Goal: Information Seeking & Learning: Learn about a topic

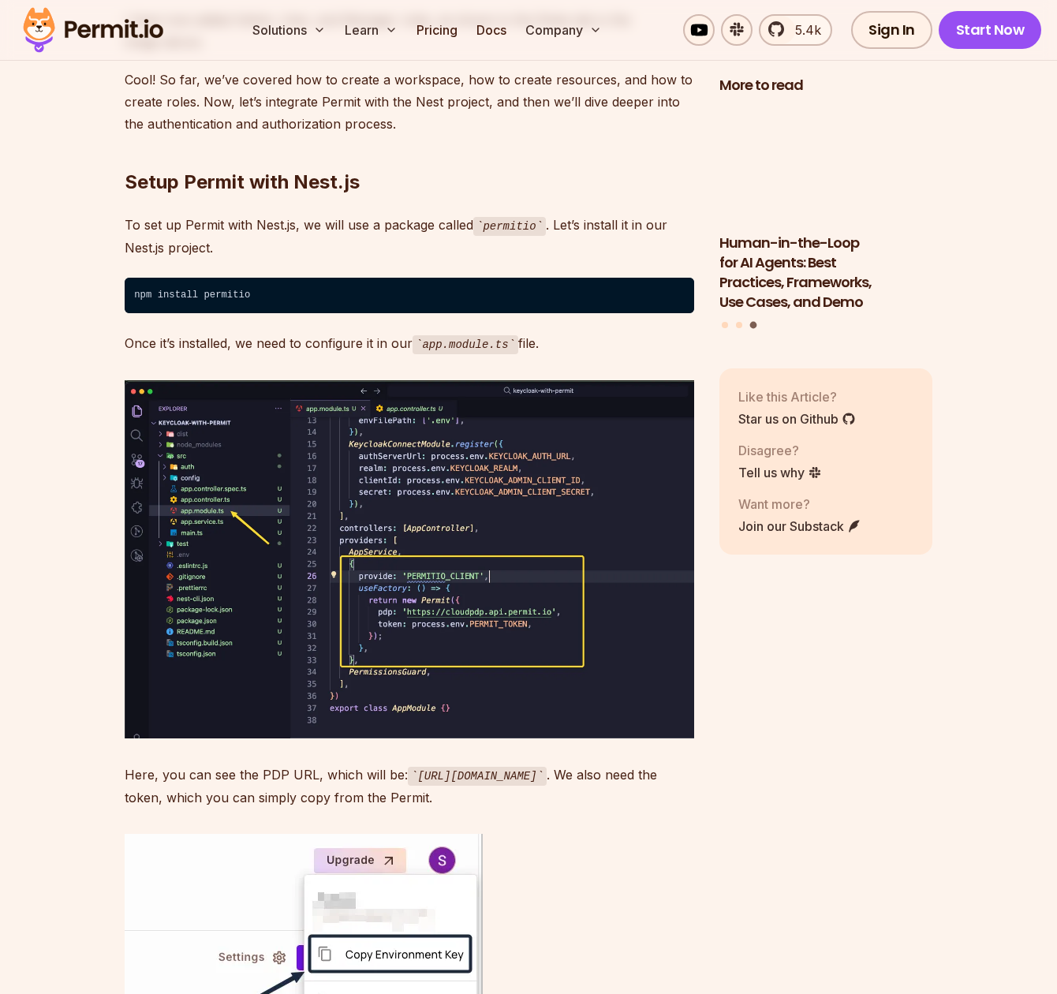
scroll to position [14423, 0]
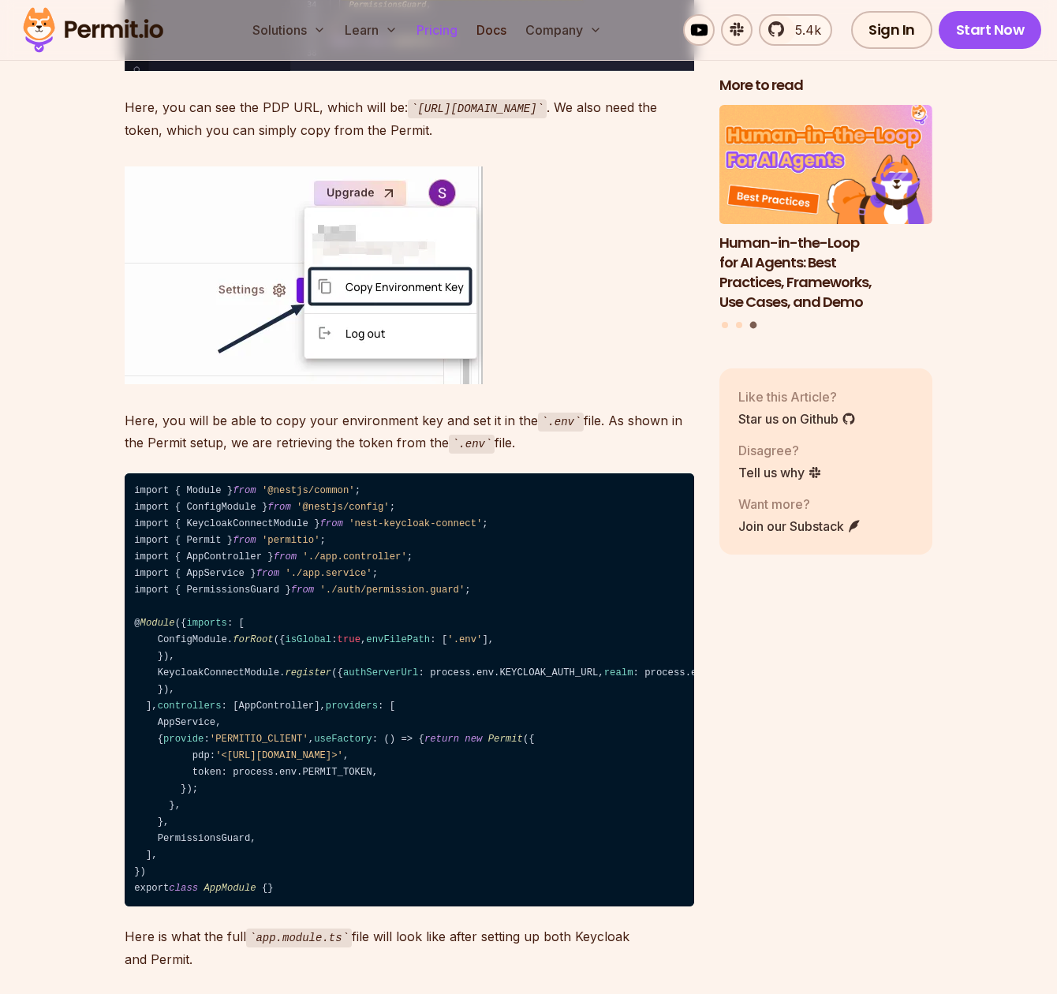
click at [430, 30] on link "Pricing" at bounding box center [437, 30] width 54 height 32
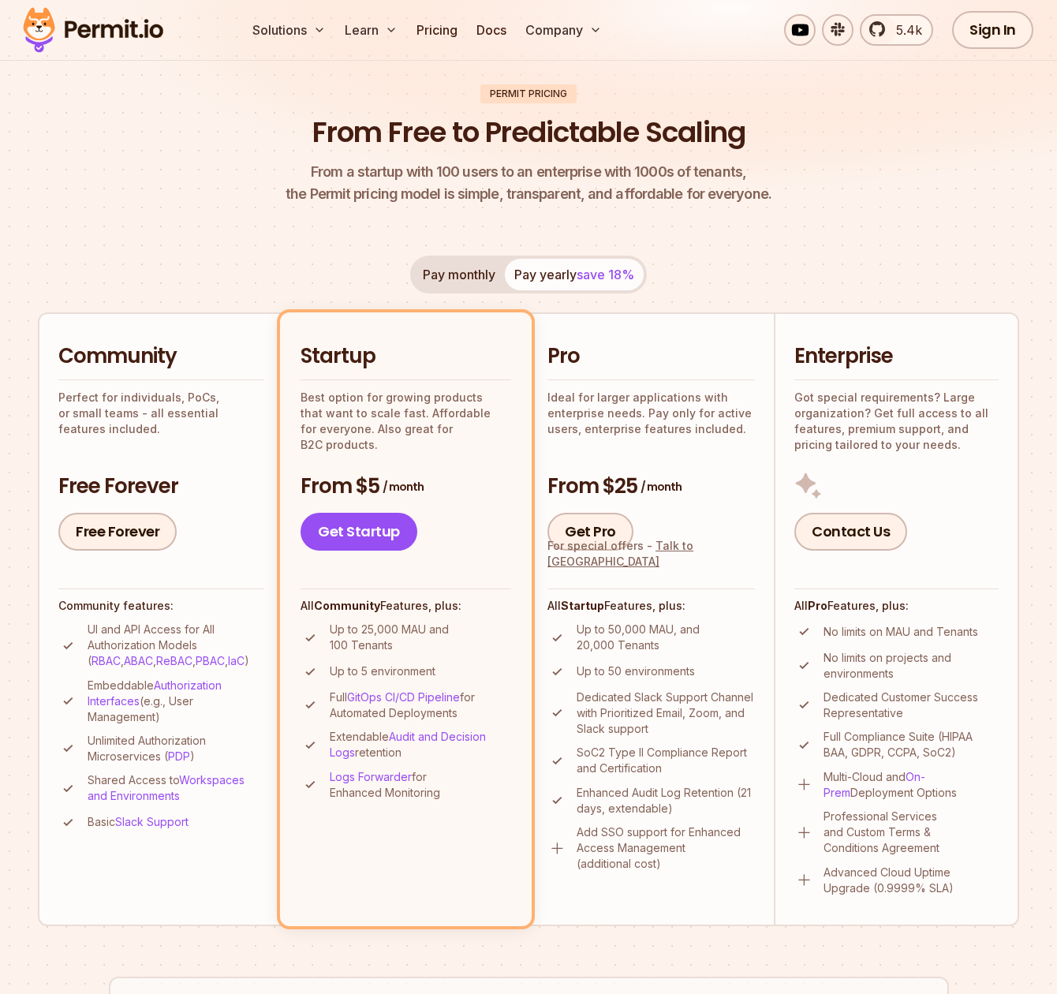
scroll to position [219, 0]
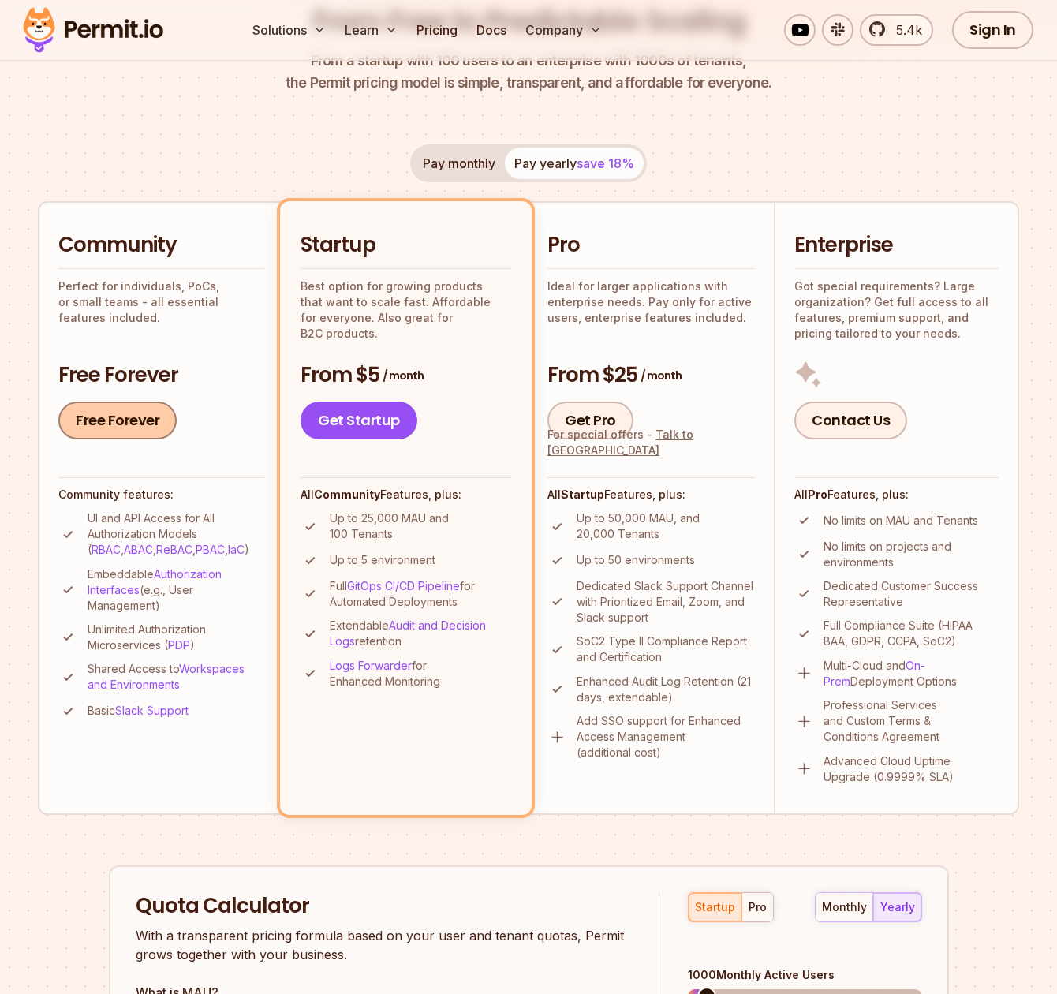
click at [134, 423] on link "Free Forever" at bounding box center [117, 420] width 118 height 38
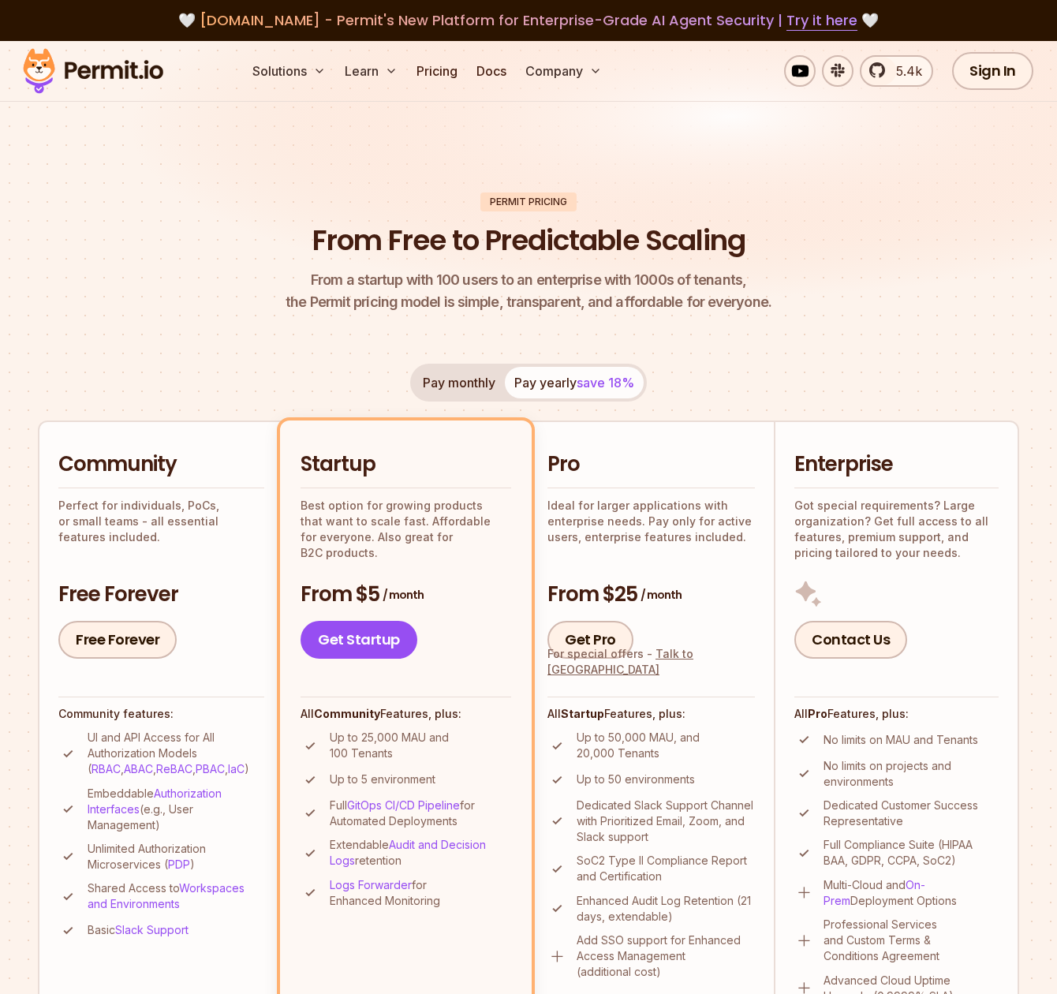
scroll to position [3, 0]
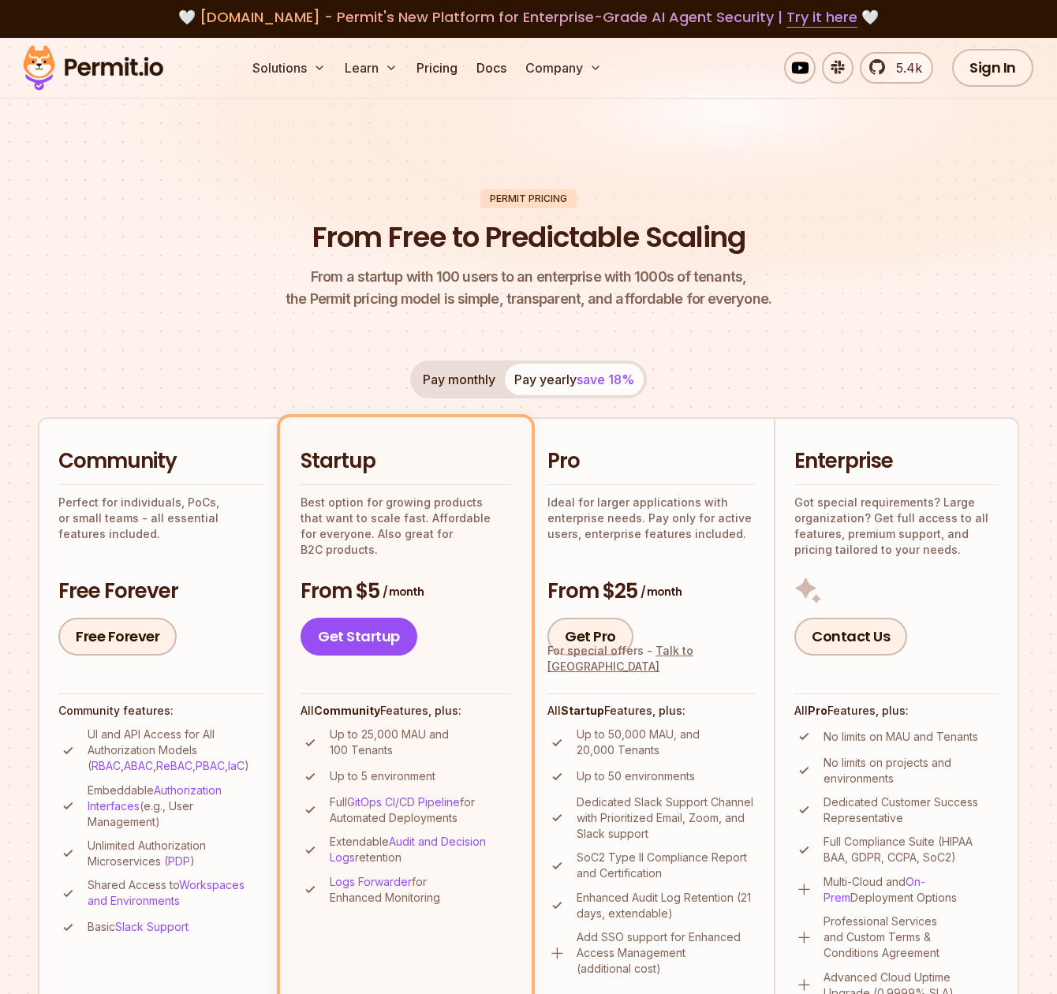
click at [139, 75] on img at bounding box center [93, 68] width 155 height 54
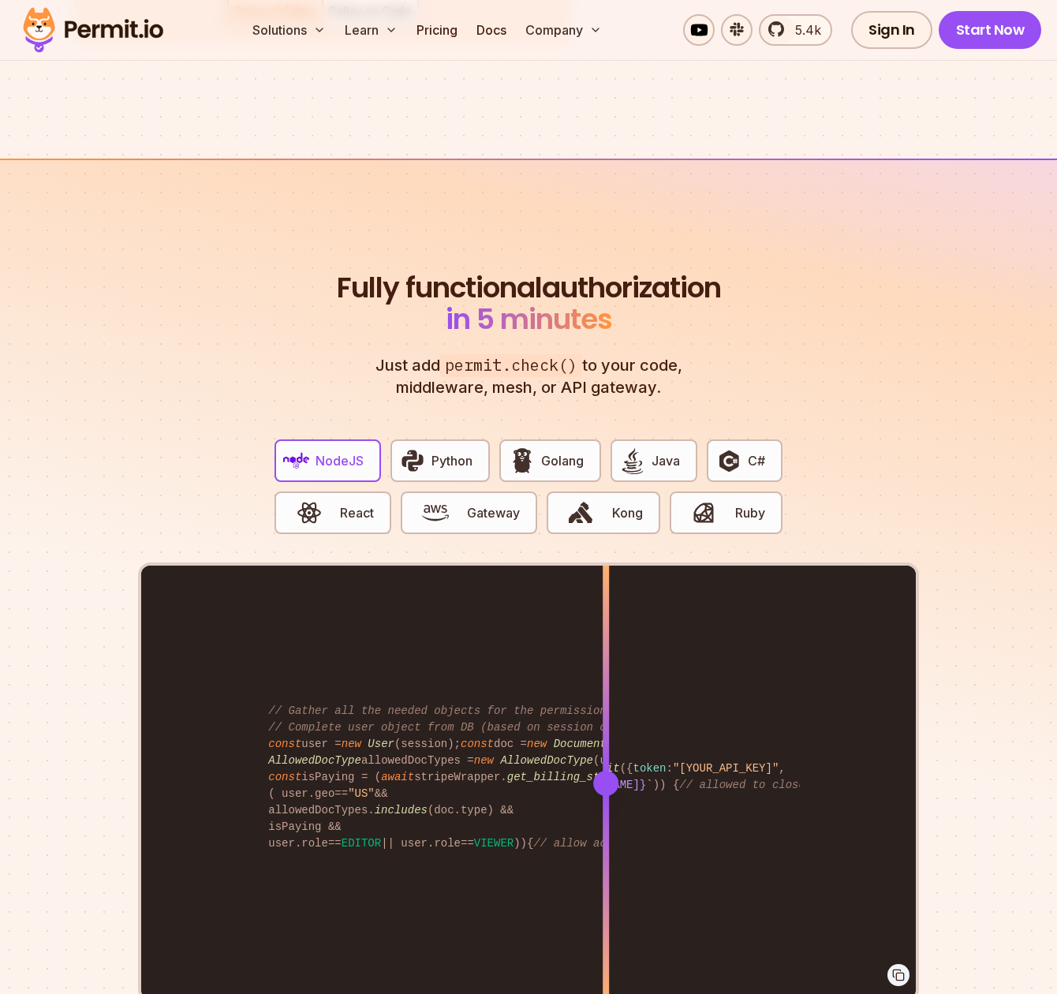
scroll to position [2963, 0]
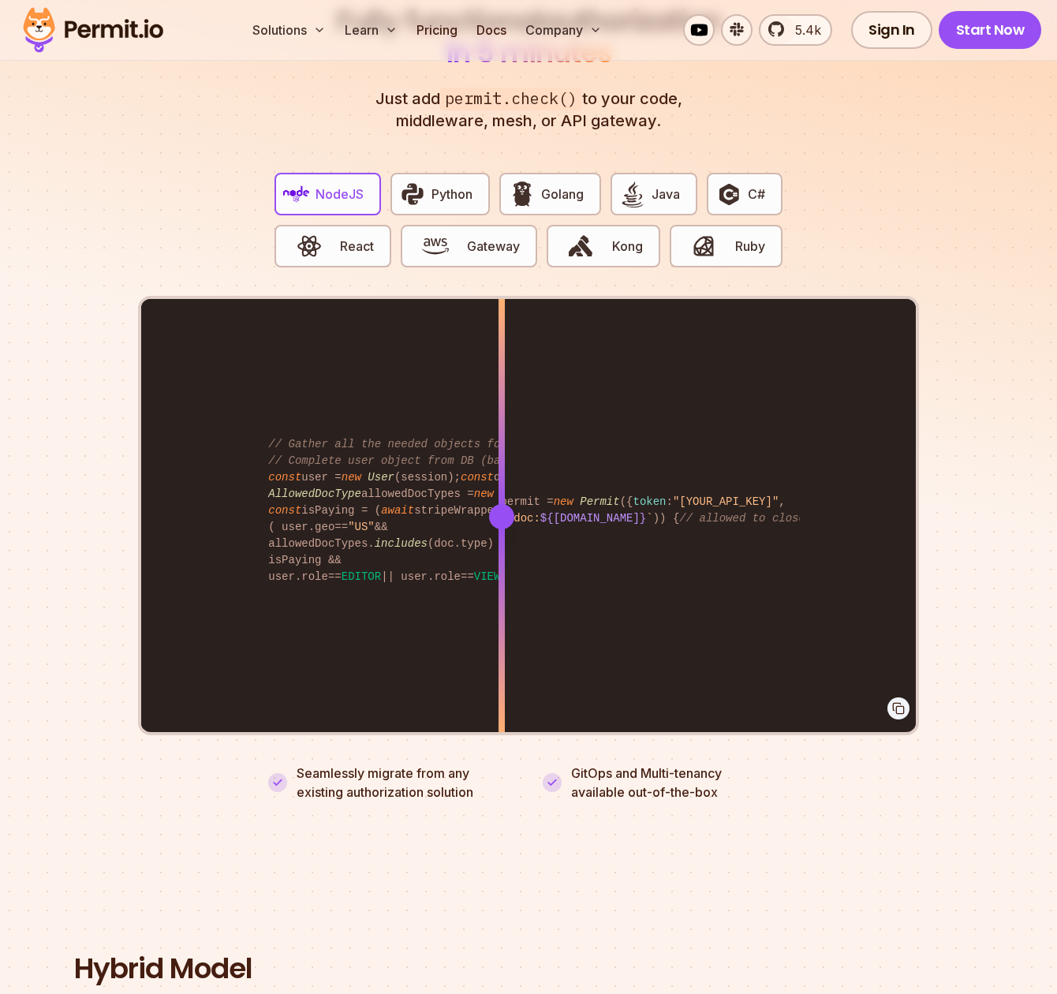
drag, startPoint x: 605, startPoint y: 495, endPoint x: 501, endPoint y: 447, distance: 113.9
click at [501, 447] on div at bounding box center [501, 516] width 6 height 435
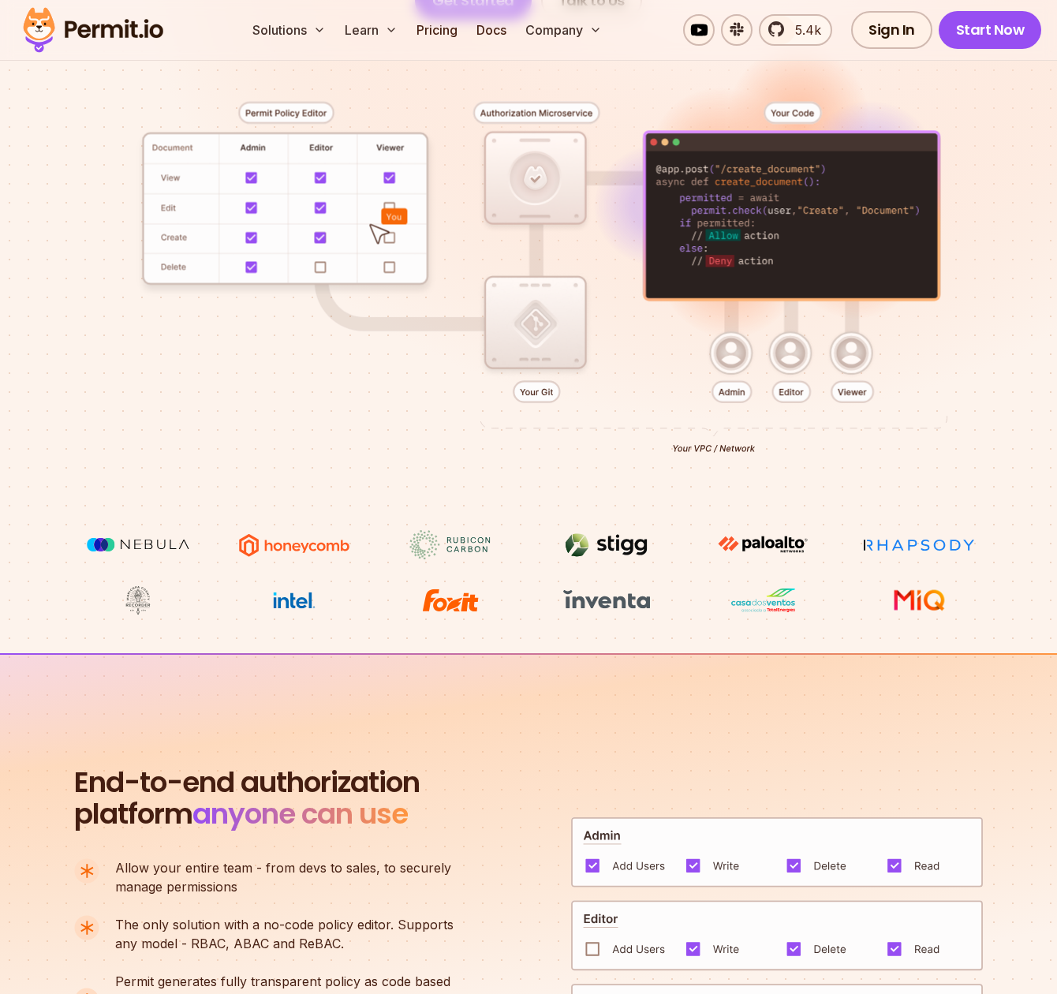
scroll to position [900, 0]
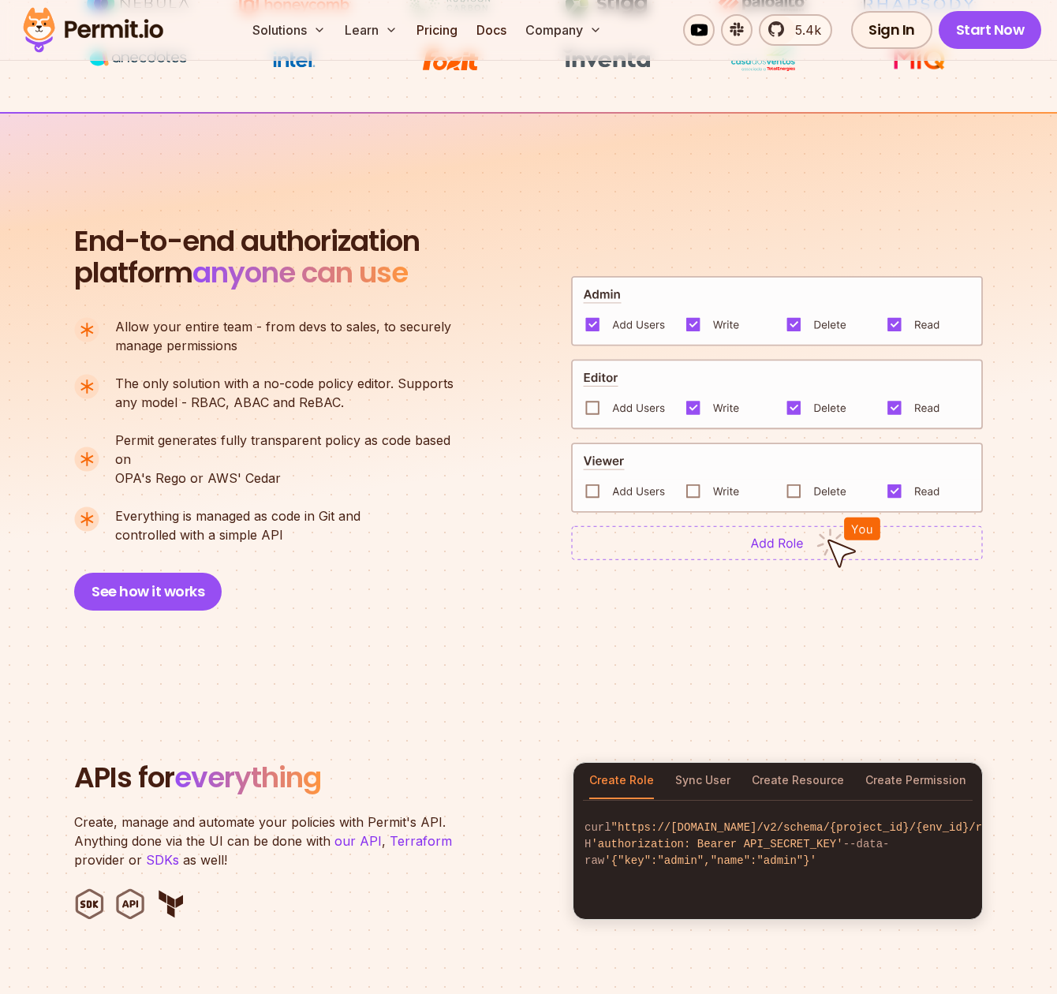
click at [772, 535] on img at bounding box center [777, 542] width 412 height 35
click at [105, 572] on button "See how it works" at bounding box center [147, 591] width 147 height 38
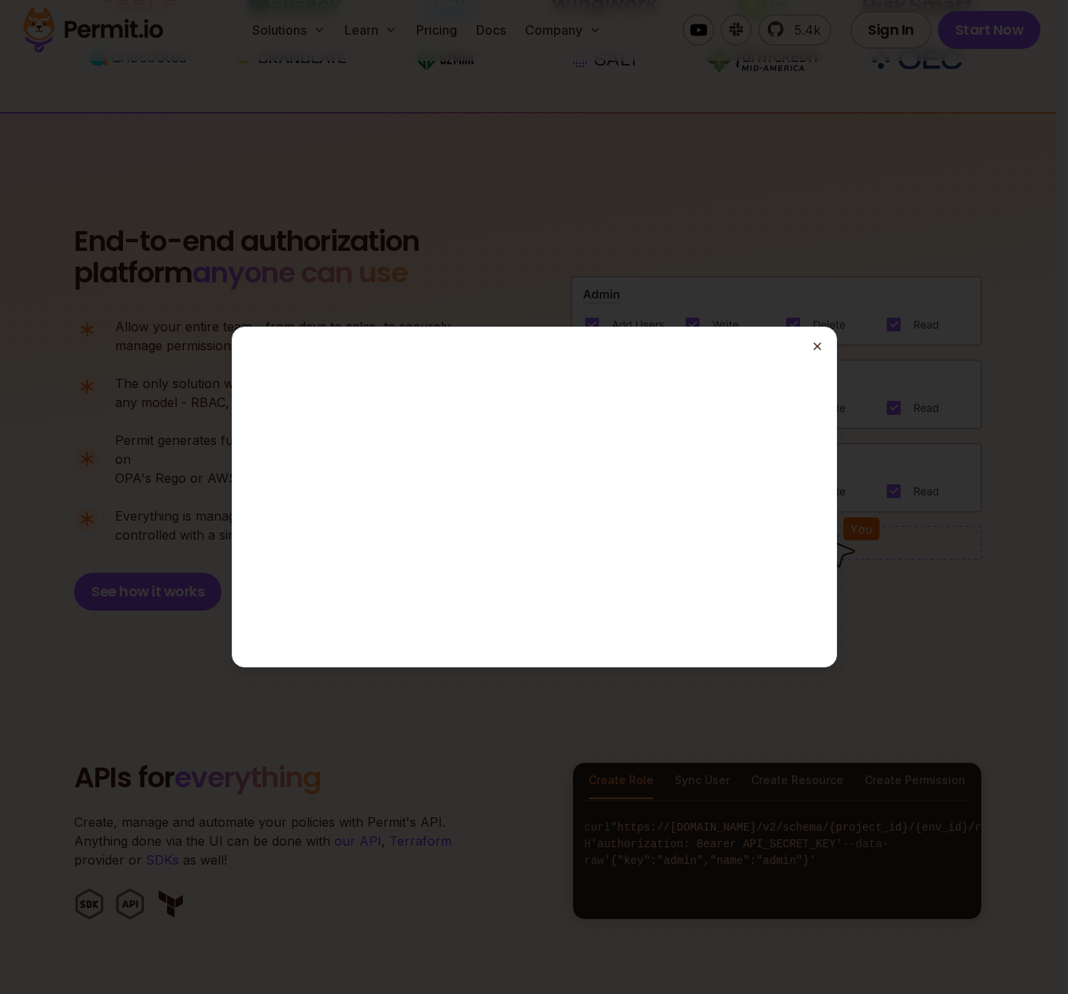
click at [818, 349] on icon "button" at bounding box center [817, 346] width 13 height 13
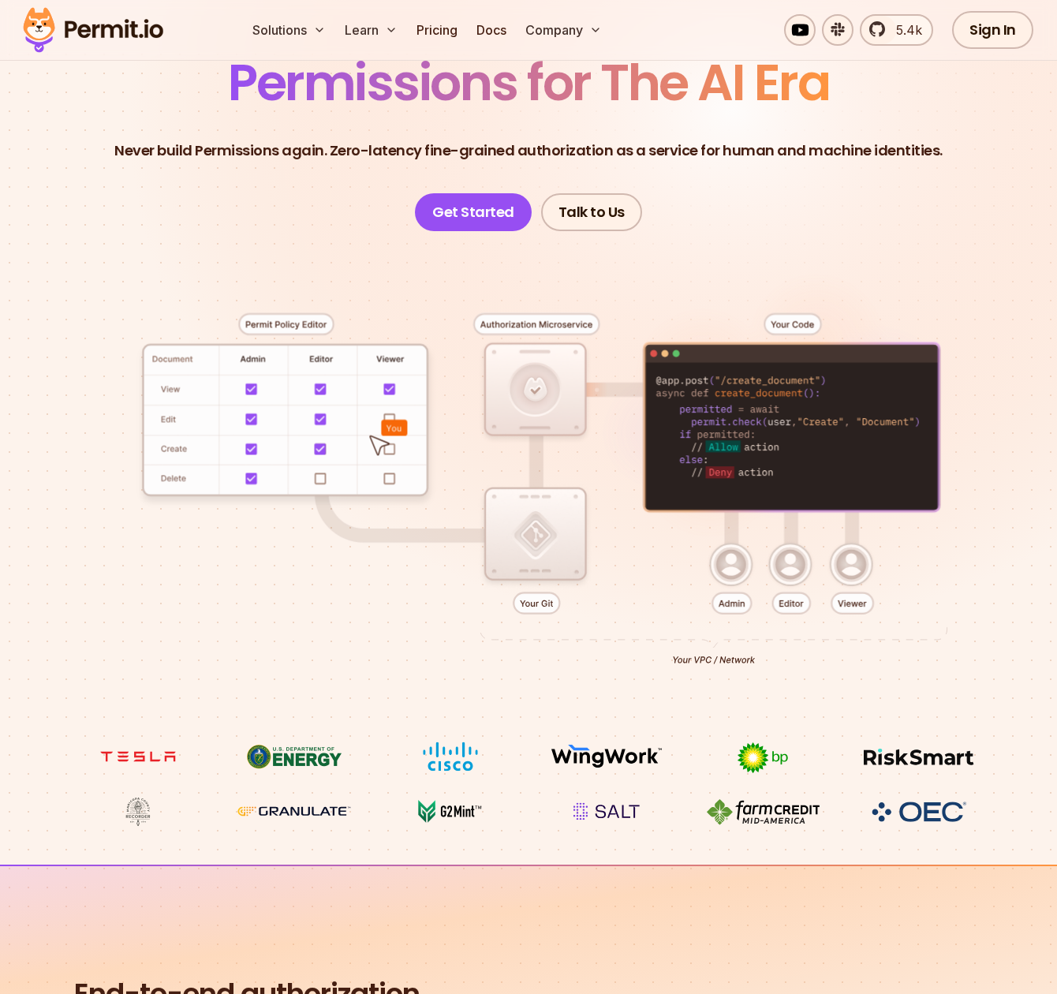
scroll to position [51, 0]
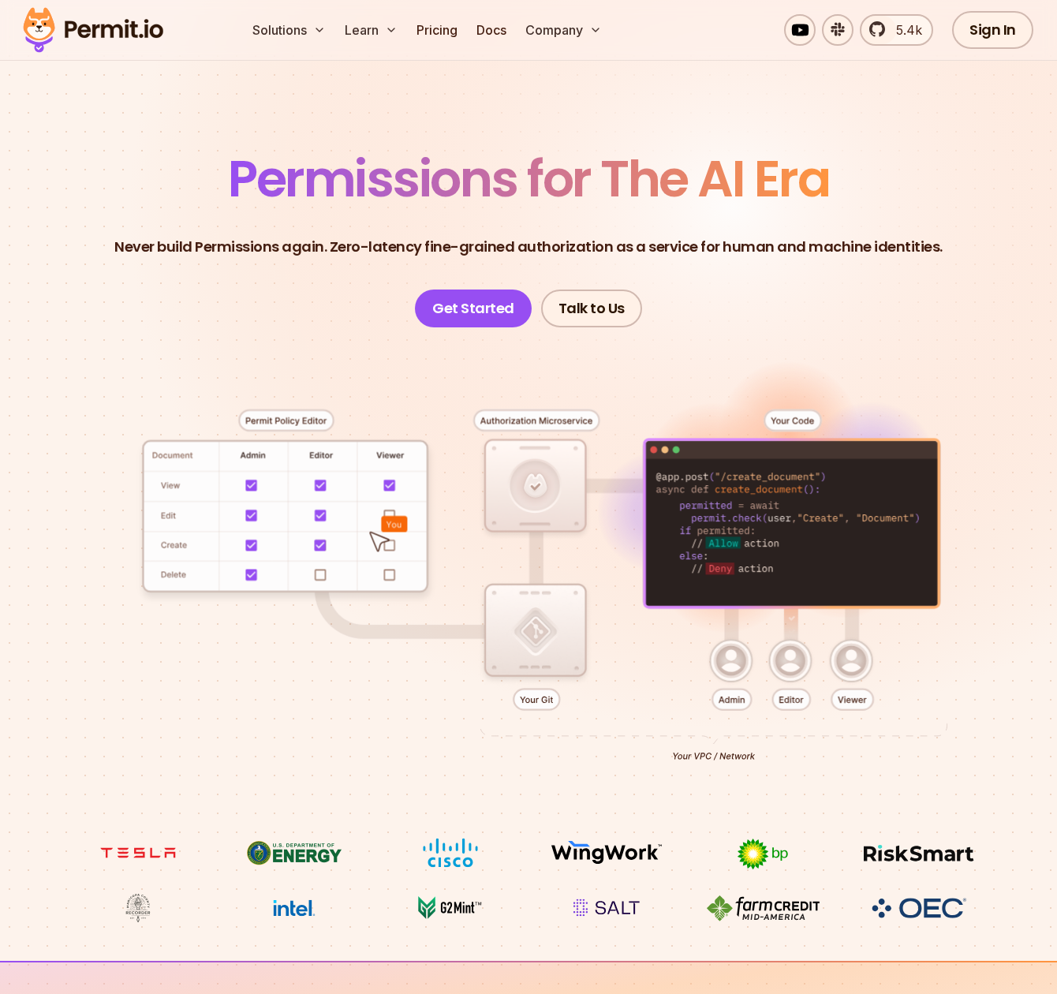
drag, startPoint x: 686, startPoint y: 522, endPoint x: 749, endPoint y: 517, distance: 63.3
click at [749, 517] on div at bounding box center [528, 582] width 981 height 510
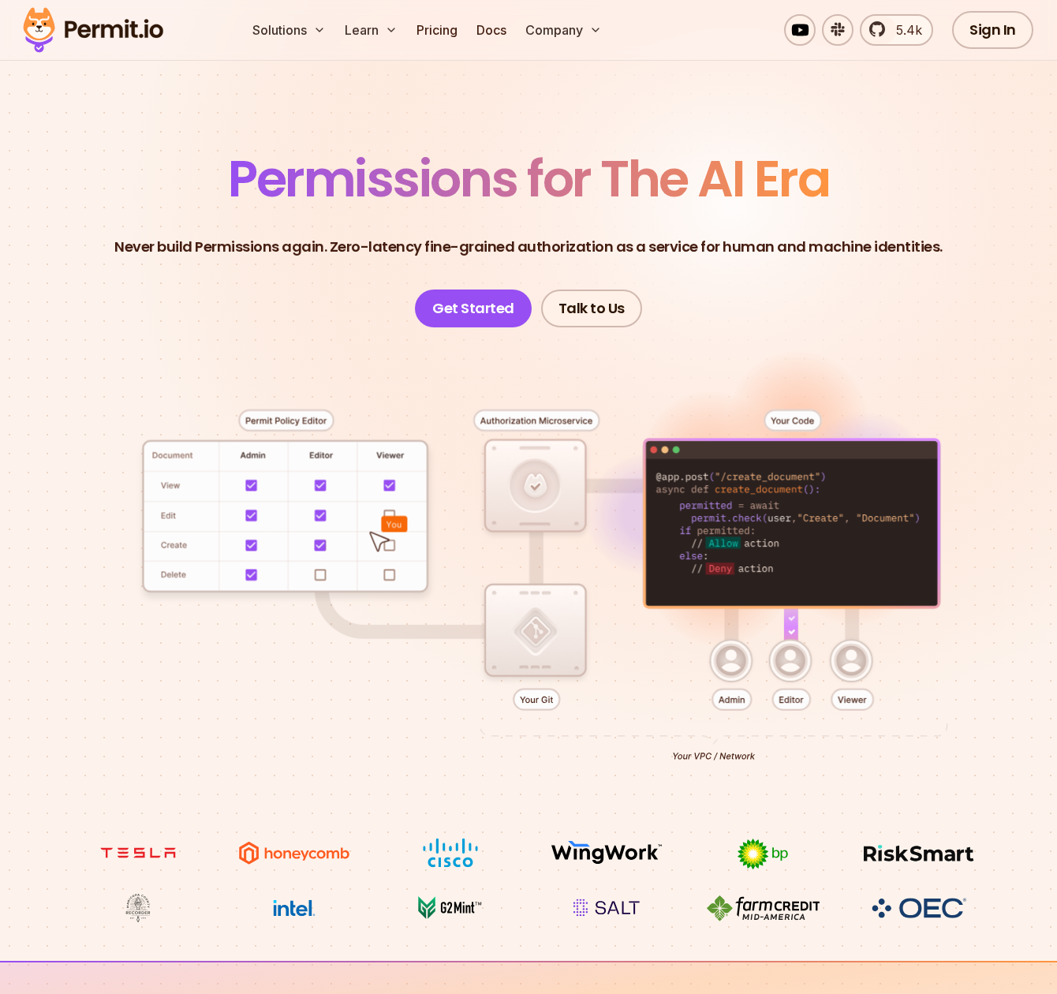
drag, startPoint x: 749, startPoint y: 517, endPoint x: 698, endPoint y: 516, distance: 51.3
click at [698, 516] on div at bounding box center [528, 582] width 981 height 510
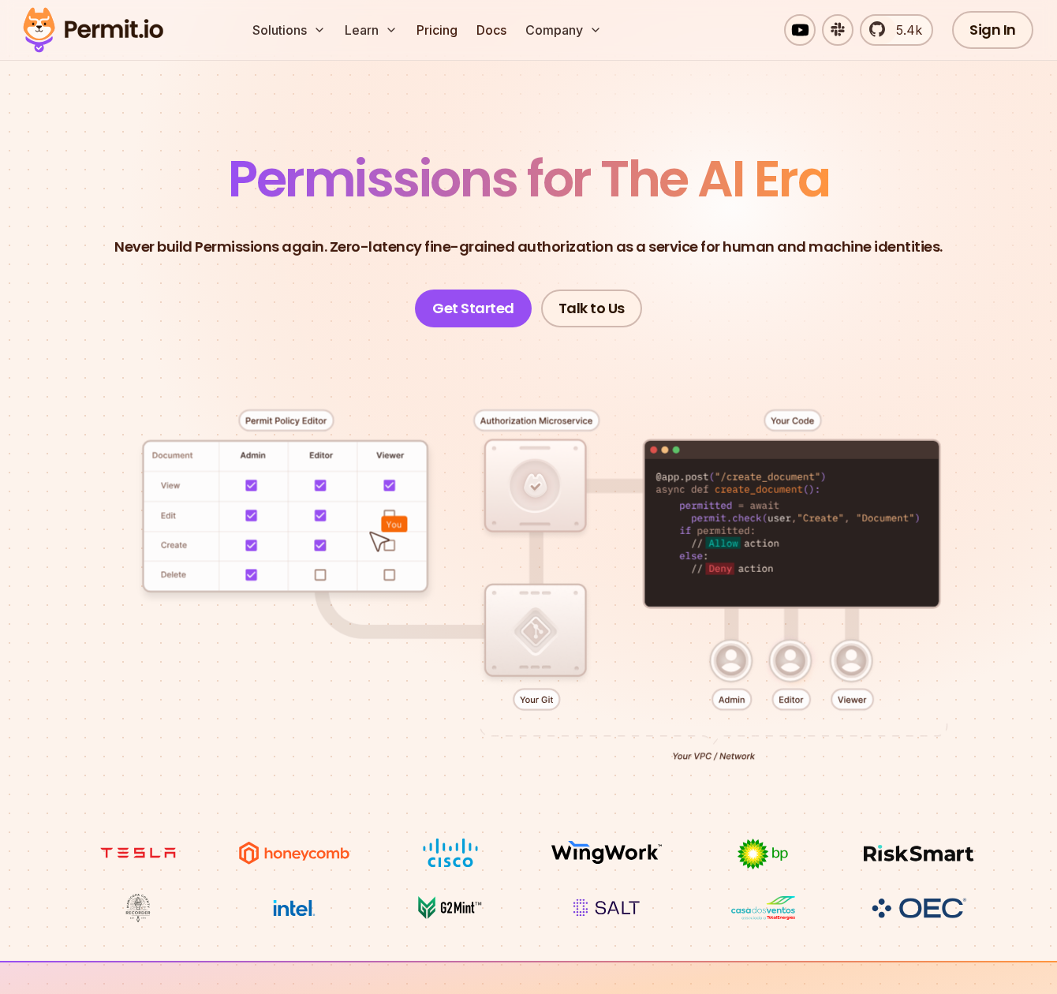
scroll to position [0, 0]
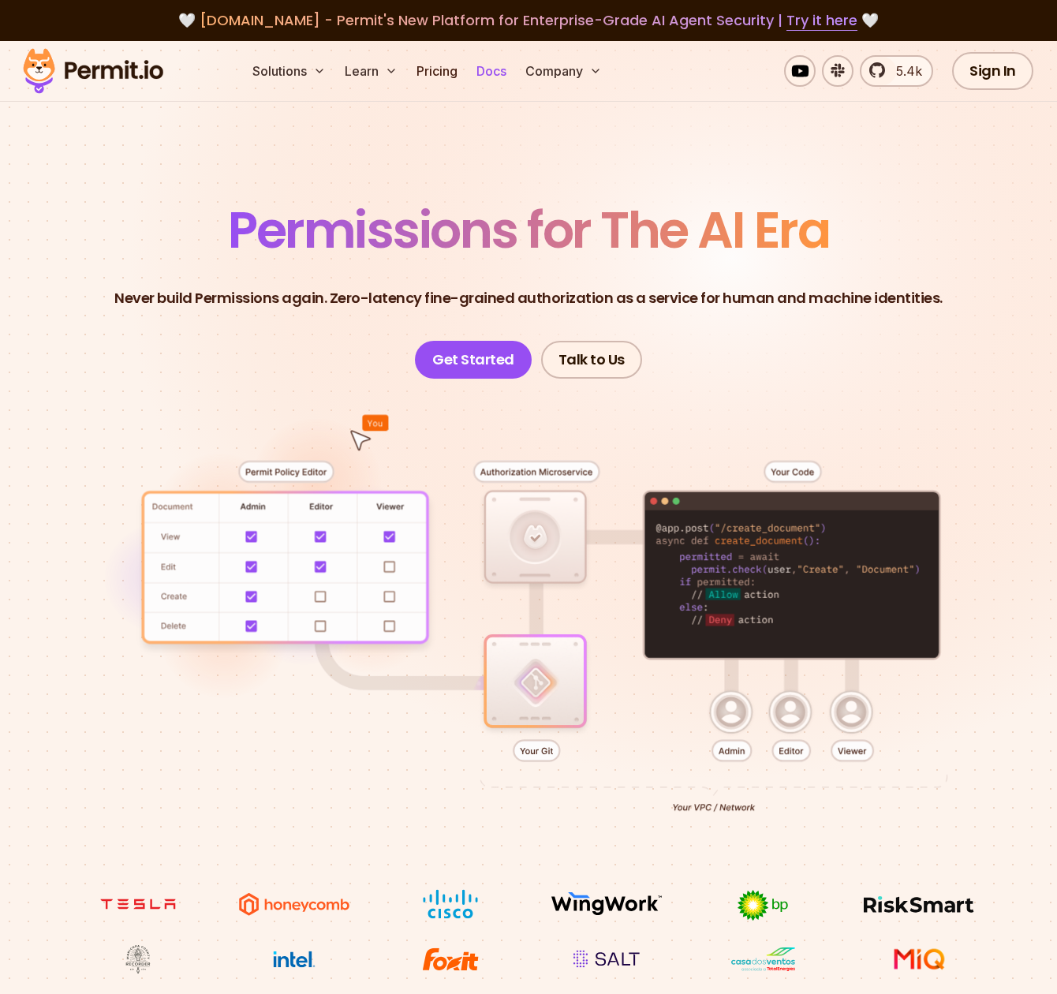
click at [495, 71] on link "Docs" at bounding box center [491, 71] width 43 height 32
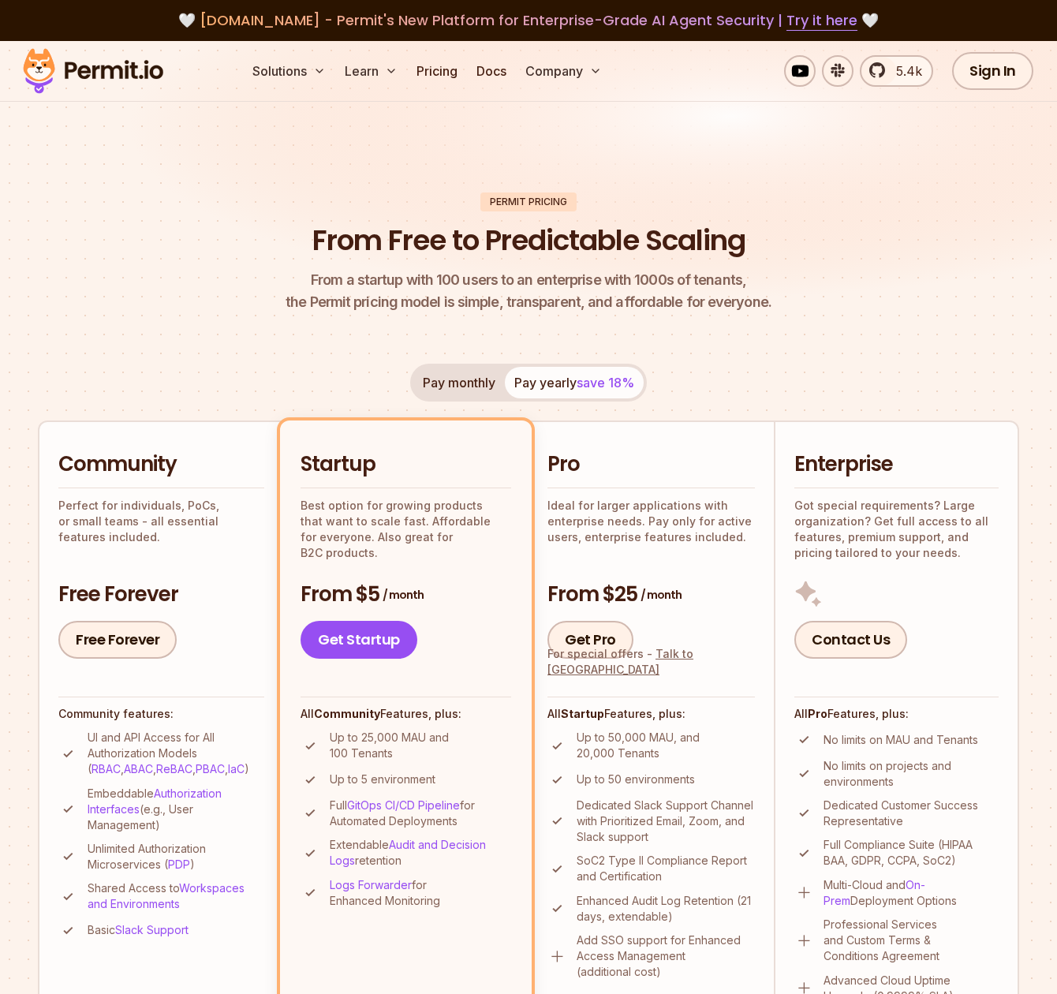
scroll to position [3, 0]
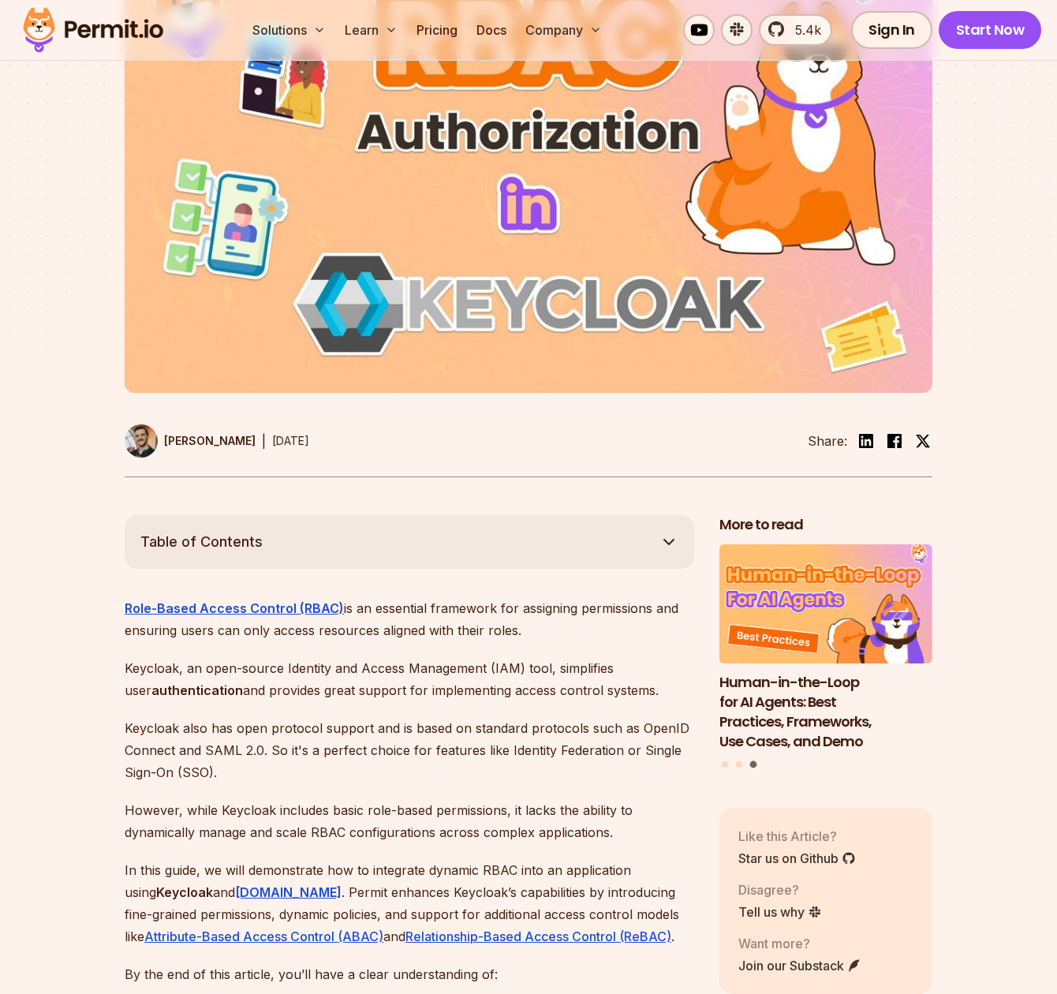
scroll to position [436, 0]
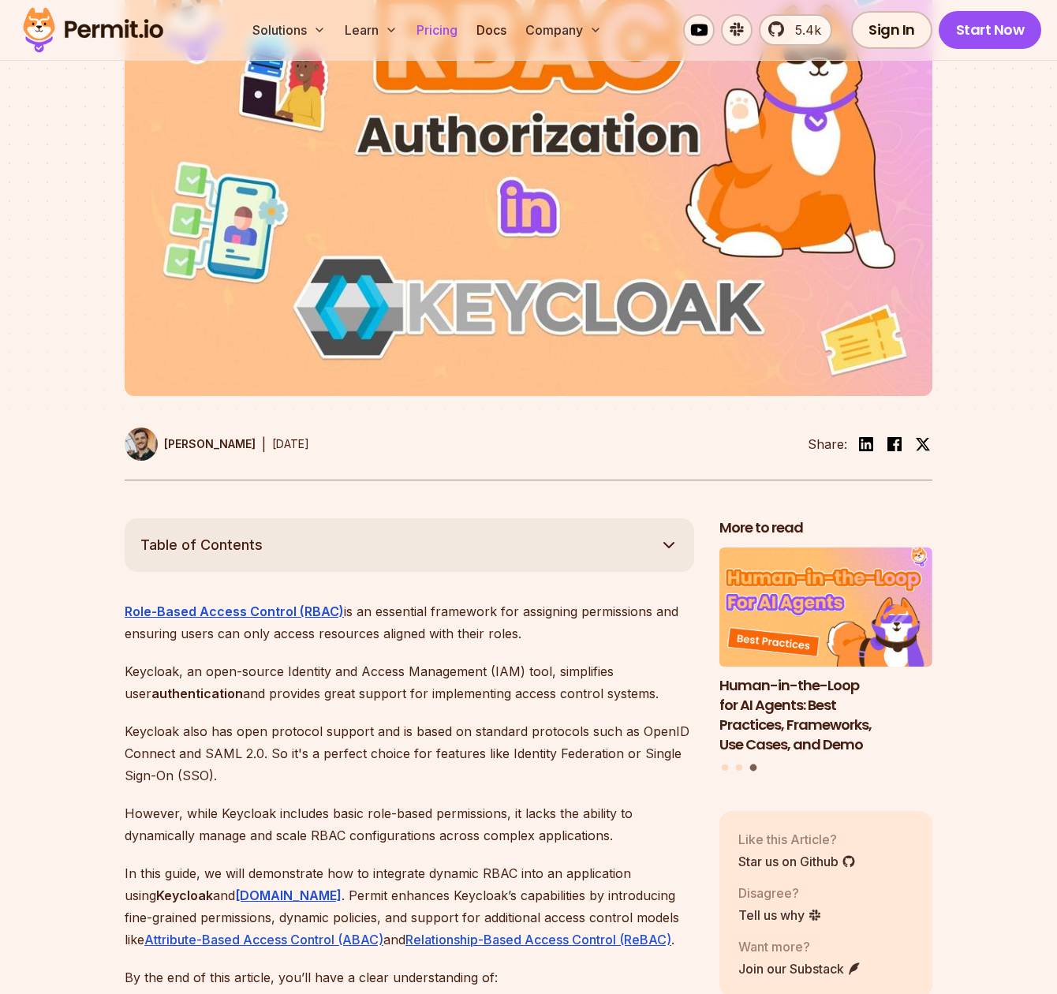
click at [439, 28] on link "Pricing" at bounding box center [437, 30] width 54 height 32
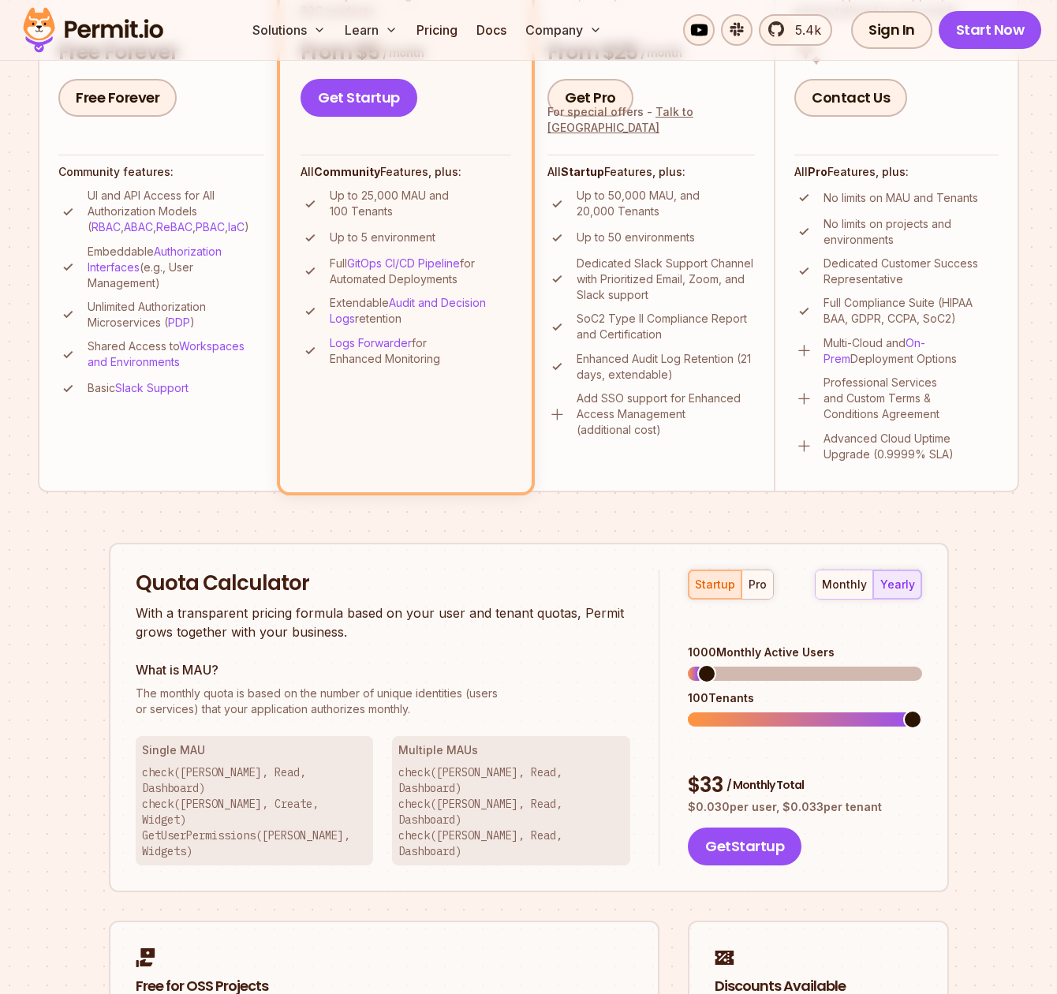
scroll to position [209, 0]
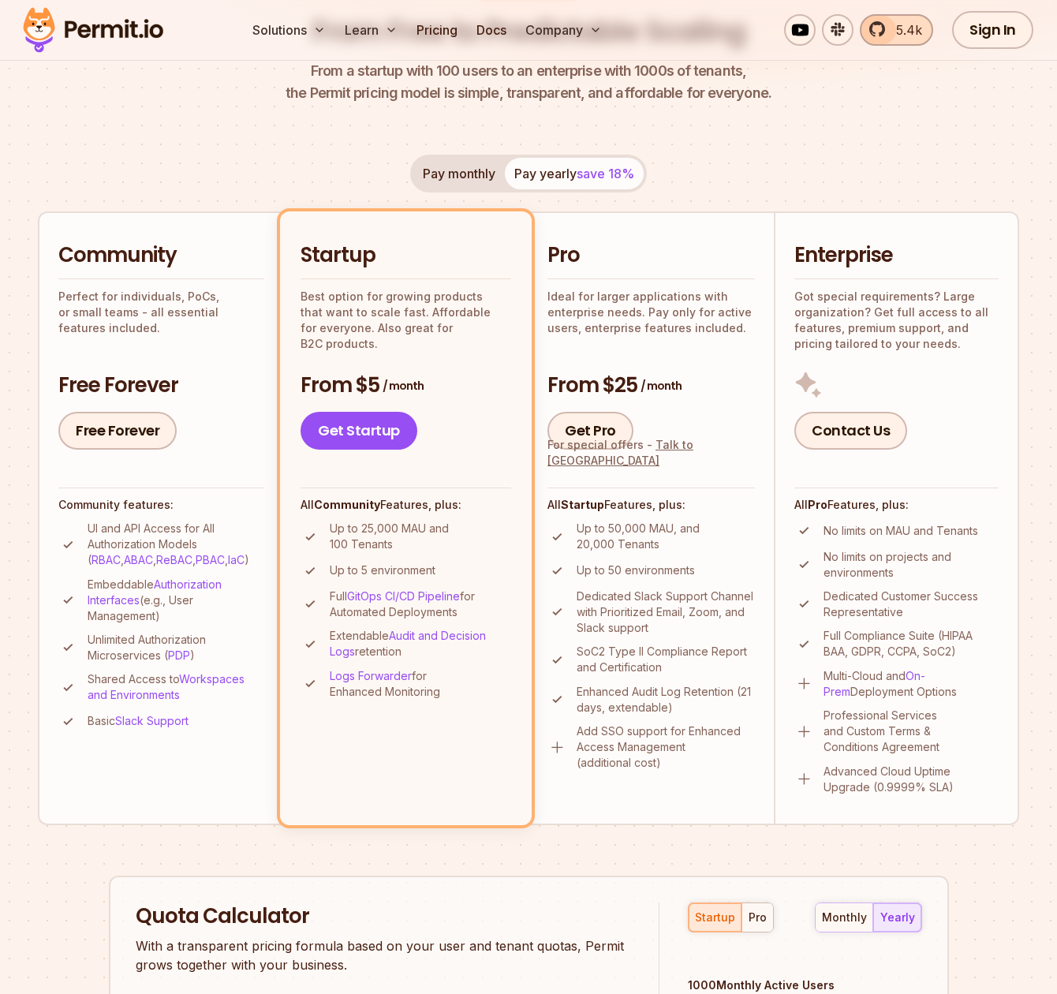
click at [889, 43] on link "5.4k" at bounding box center [895, 30] width 73 height 32
